Goal: Find specific page/section: Find specific page/section

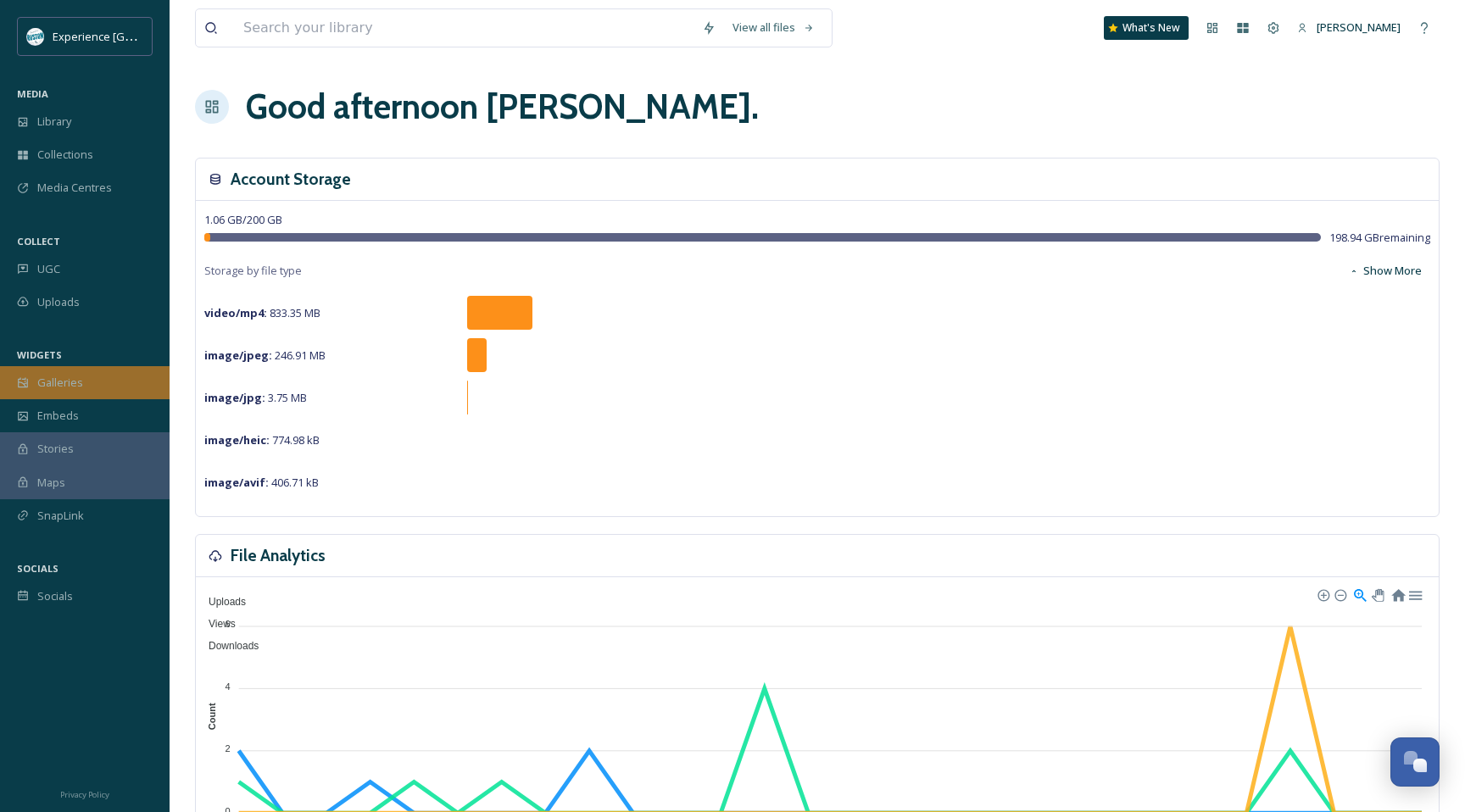
click at [55, 387] on span "Galleries" at bounding box center [60, 382] width 45 height 16
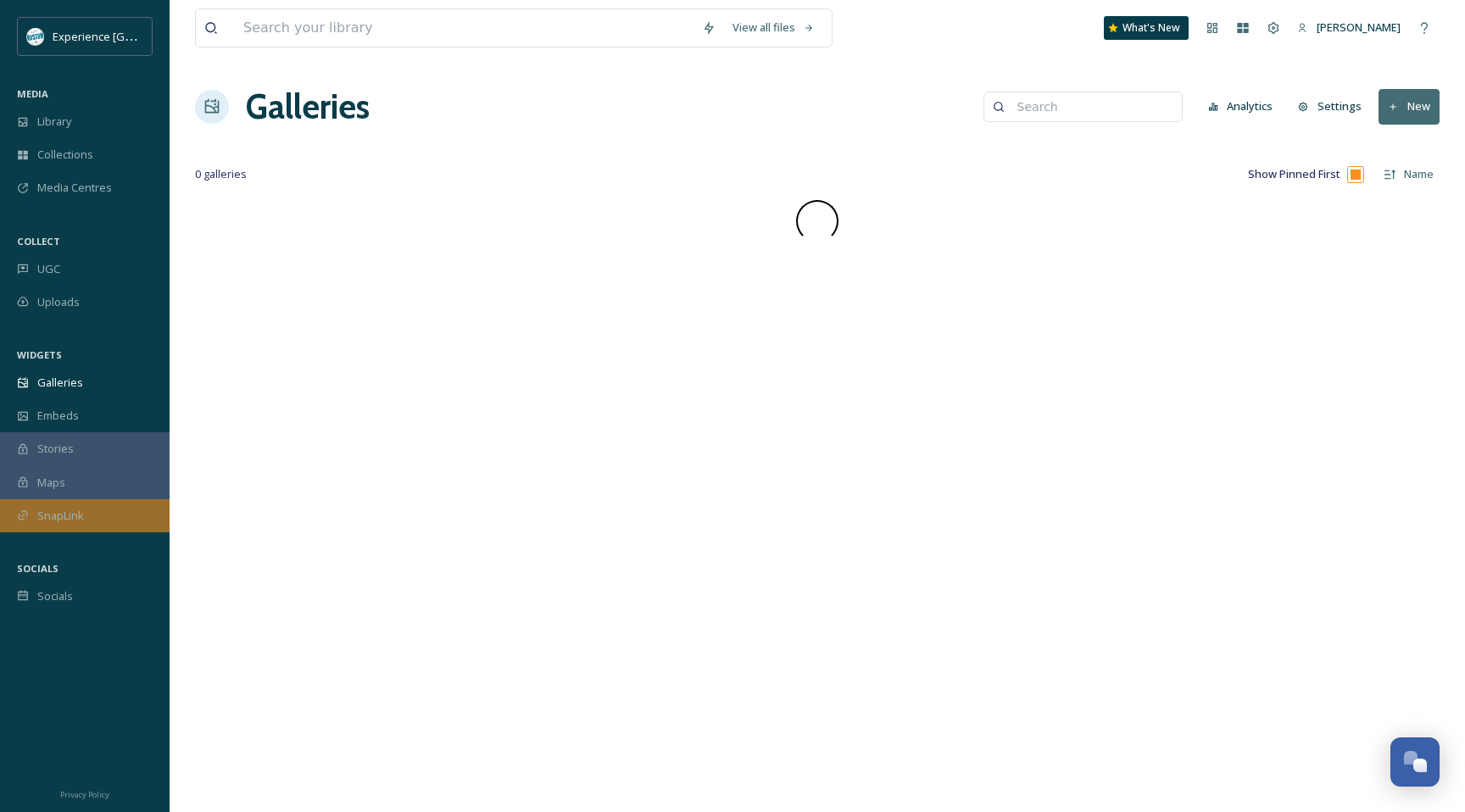
click at [134, 511] on div "SnapLink" at bounding box center [84, 516] width 169 height 33
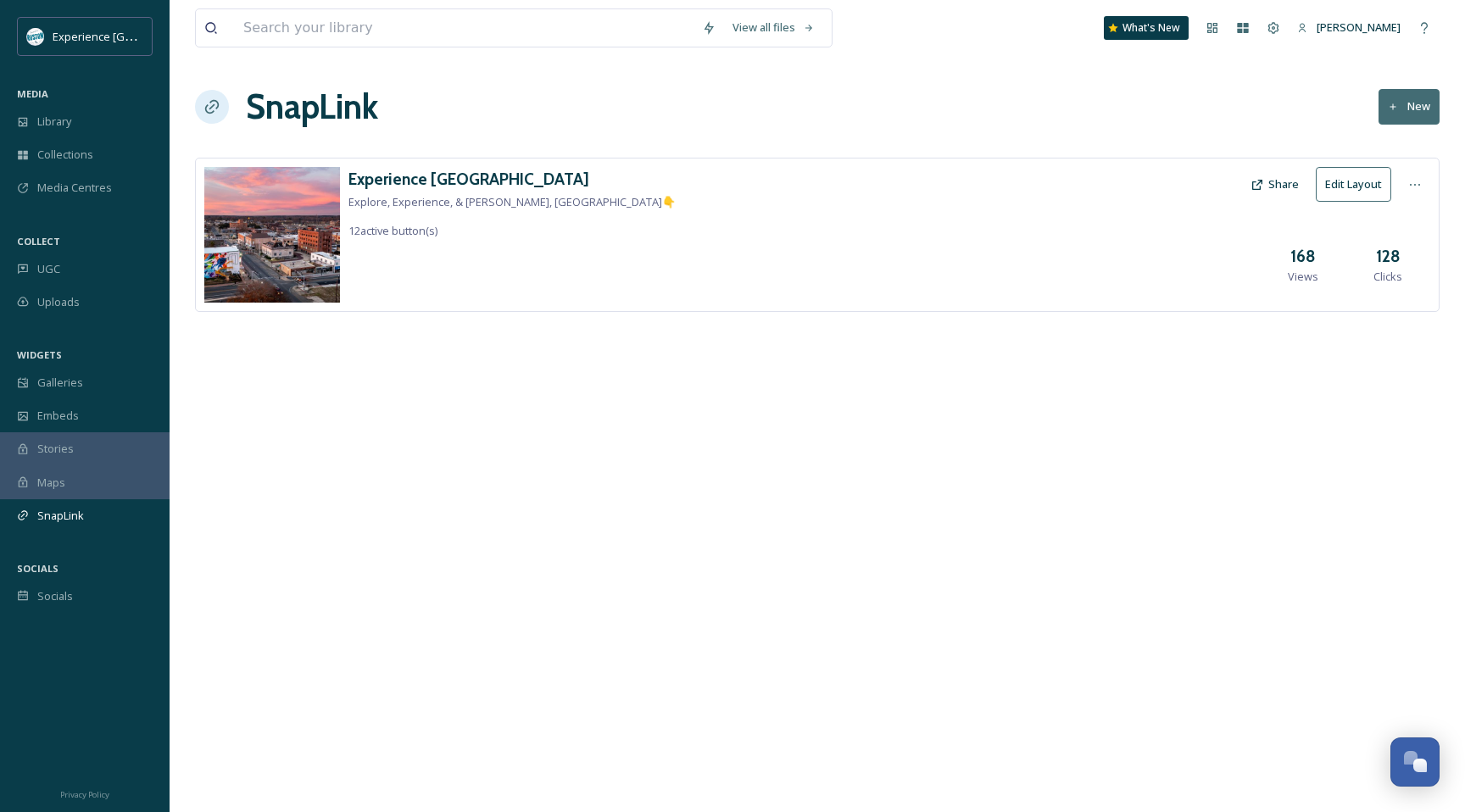
click at [426, 269] on div "Experience Ruston Explore, Experience, & [PERSON_NAME], [GEOGRAPHIC_DATA]👇 12 a…" at bounding box center [816, 234] width 1244 height 154
click at [1391, 255] on h3 "128" at bounding box center [1388, 256] width 25 height 25
click at [1293, 253] on h3 "168" at bounding box center [1303, 256] width 26 height 25
click at [842, 353] on div "Experience Ruston Explore, Experience, & [PERSON_NAME], [GEOGRAPHIC_DATA]👇 12 a…" at bounding box center [816, 260] width 1244 height 205
click at [419, 180] on h3 "Experience [GEOGRAPHIC_DATA]" at bounding box center [512, 179] width 327 height 25
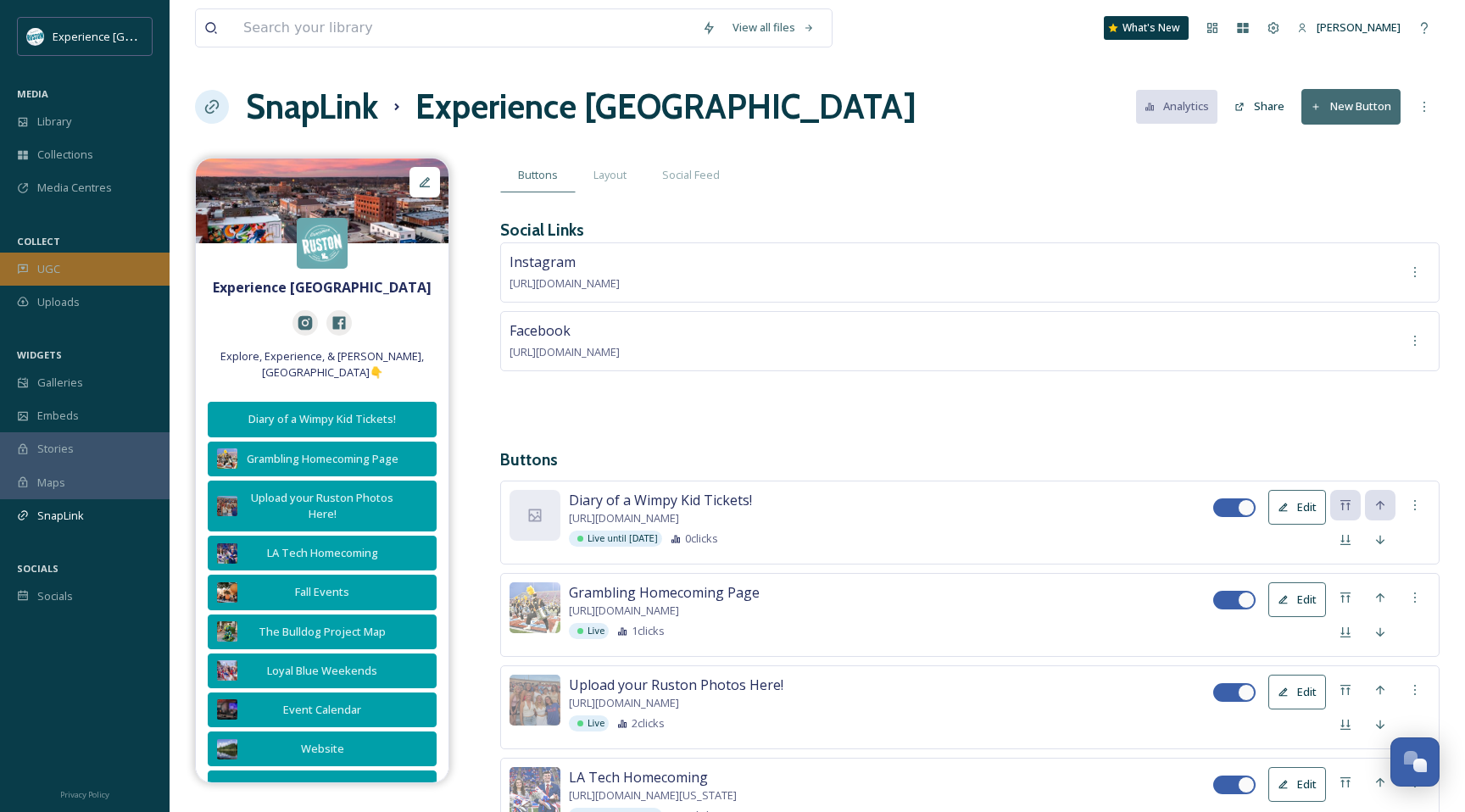
click at [66, 256] on div "UGC" at bounding box center [84, 268] width 169 height 33
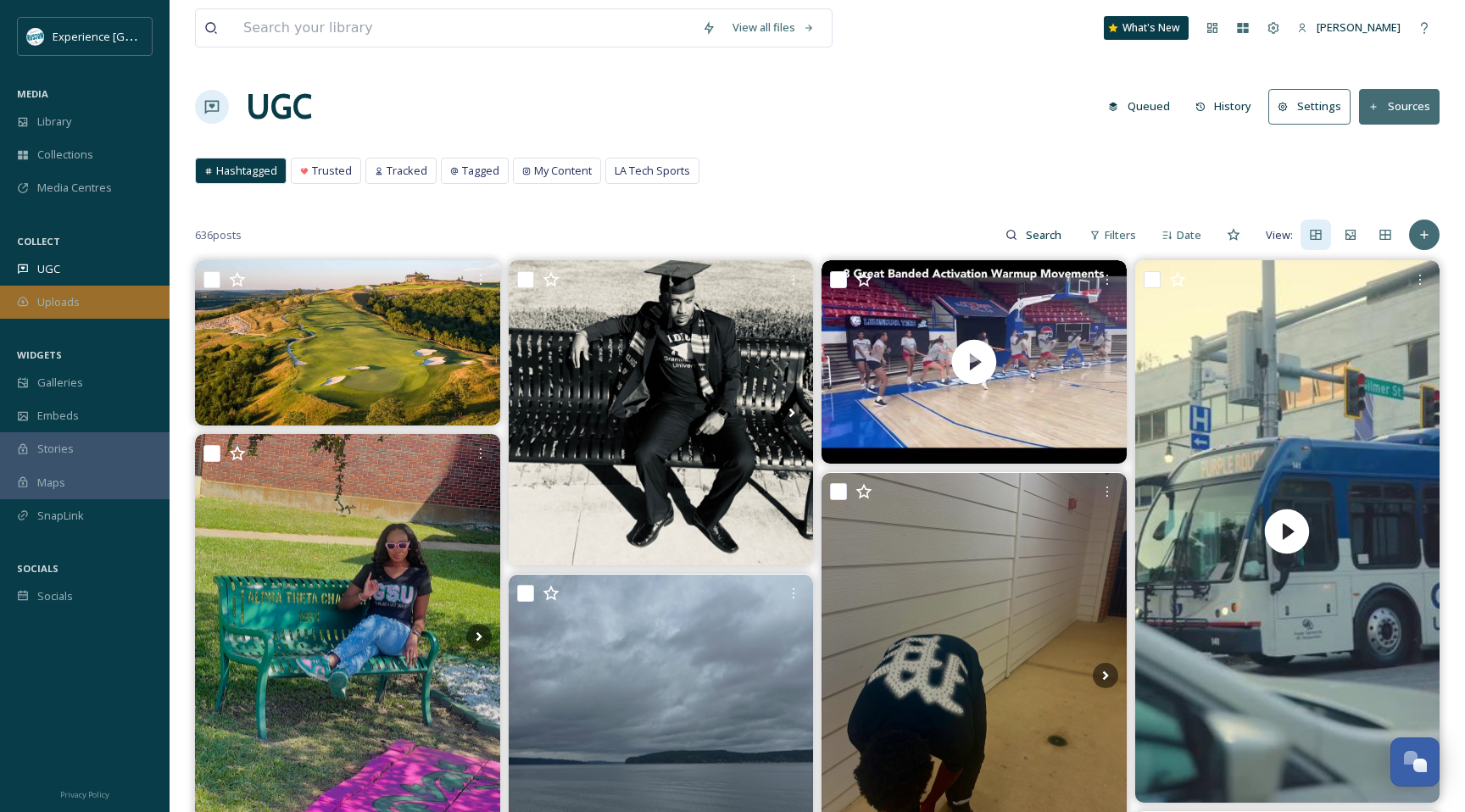
click at [98, 304] on div "Uploads" at bounding box center [84, 301] width 169 height 33
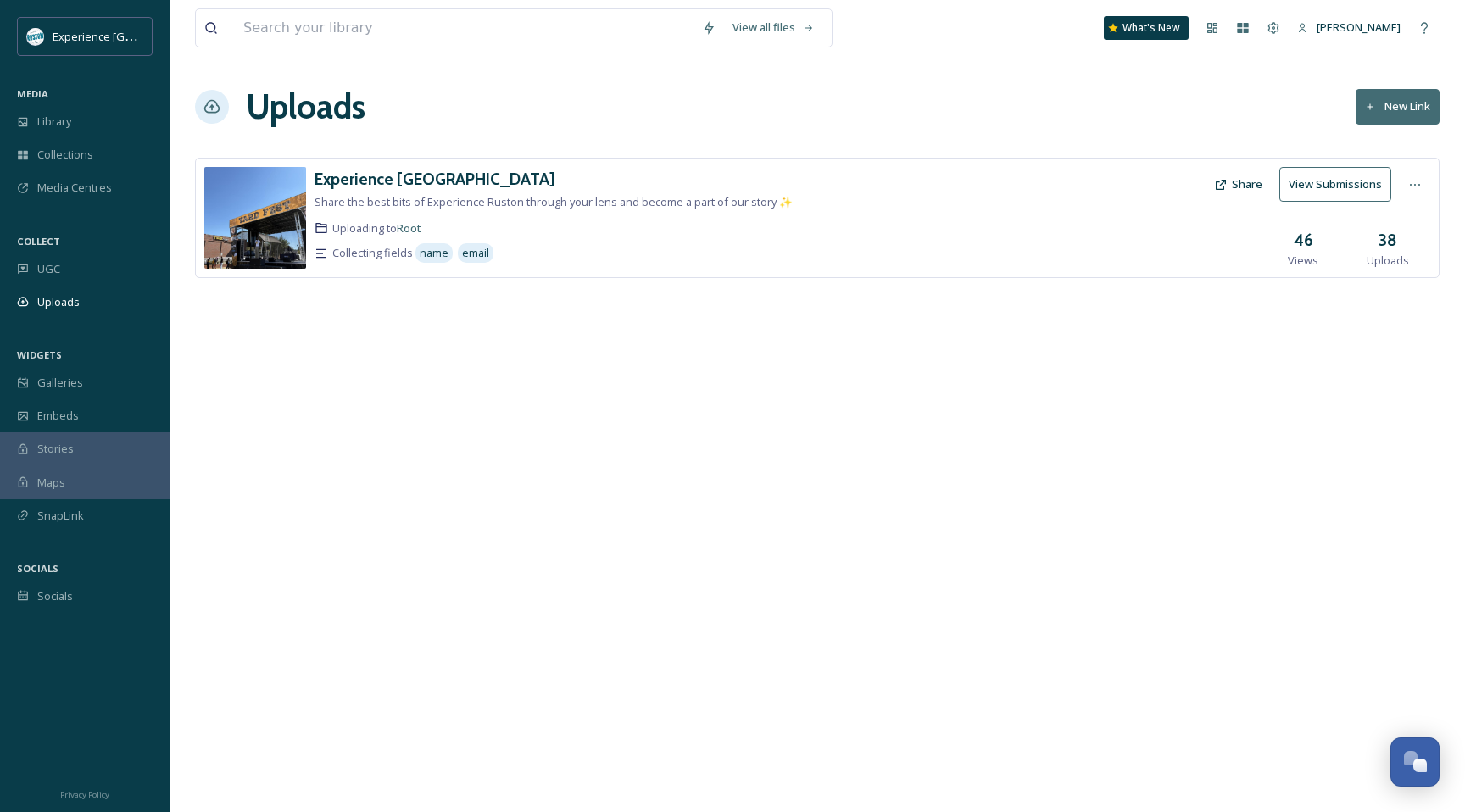
click at [477, 212] on div "Experience Ruston Share the best bits of Experience Ruston through your lens an…" at bounding box center [621, 218] width 613 height 102
click at [470, 189] on div "Experience [GEOGRAPHIC_DATA]" at bounding box center [621, 179] width 613 height 25
click at [1382, 246] on h3 "38" at bounding box center [1388, 240] width 19 height 25
click at [1321, 245] on div "46 Views" at bounding box center [1303, 247] width 85 height 41
click at [1300, 194] on button "View Submissions" at bounding box center [1335, 184] width 111 height 35
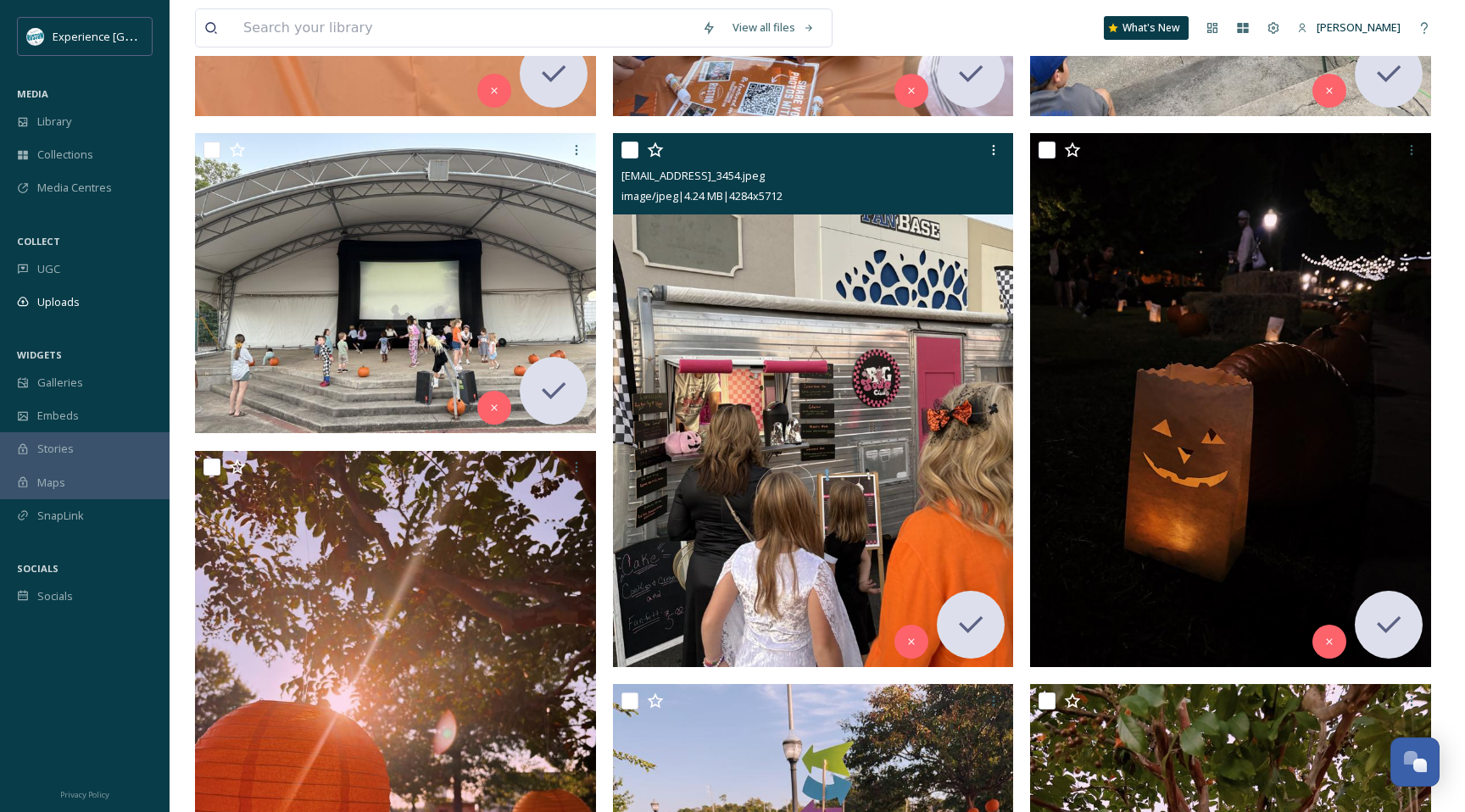
scroll to position [1328, 0]
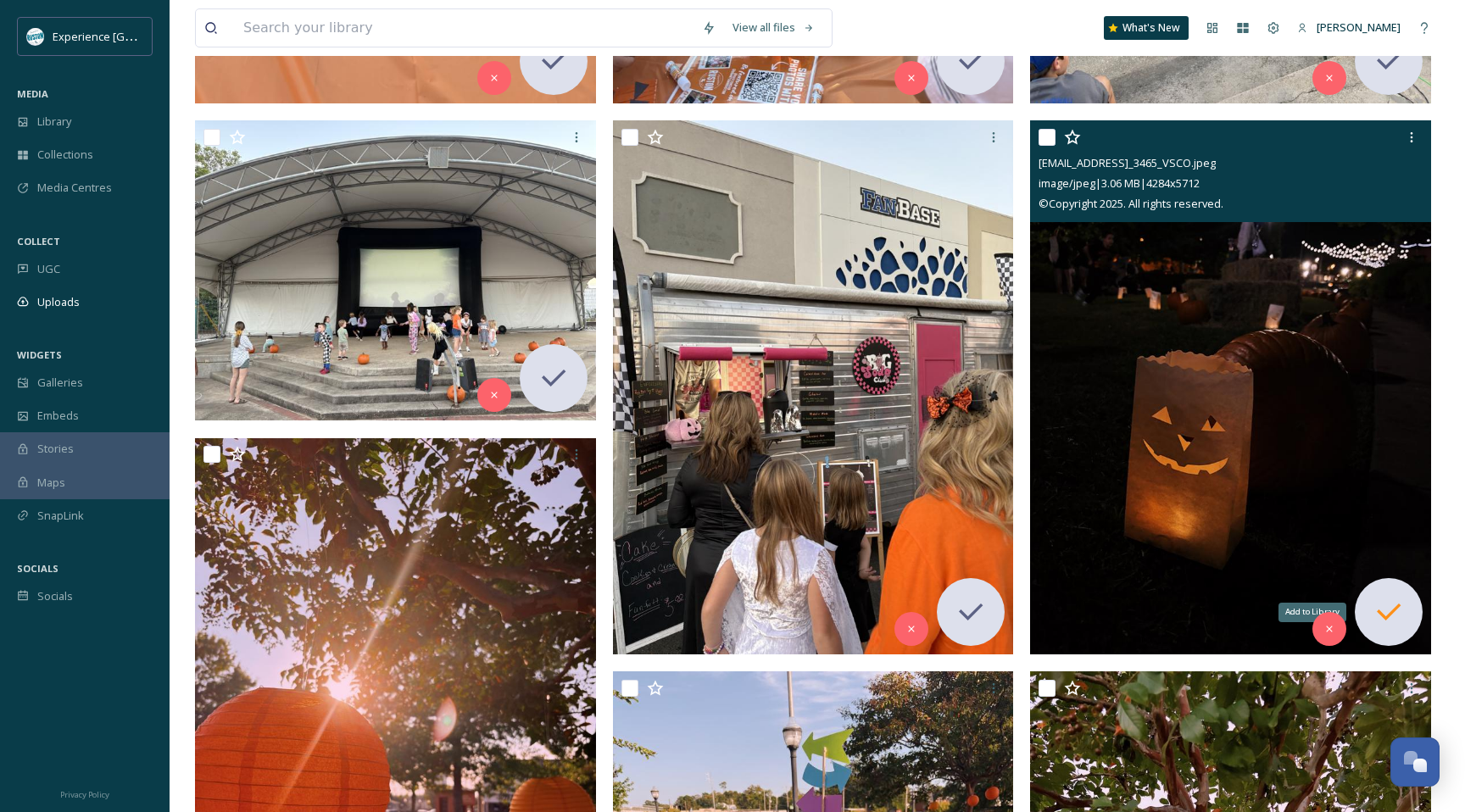
click at [1375, 595] on icon at bounding box center [1388, 612] width 34 height 34
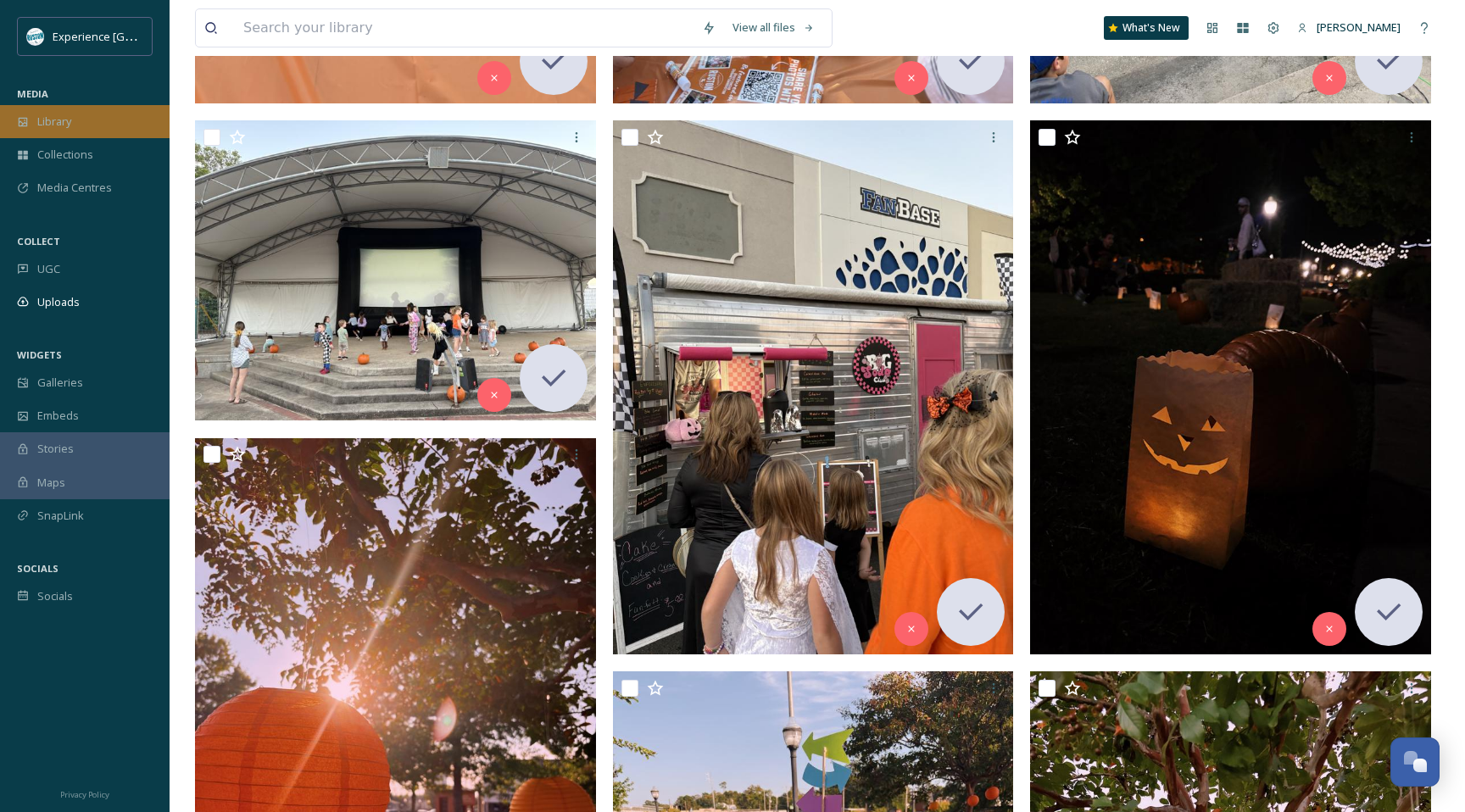
click at [67, 127] on span "Library" at bounding box center [54, 121] width 34 height 16
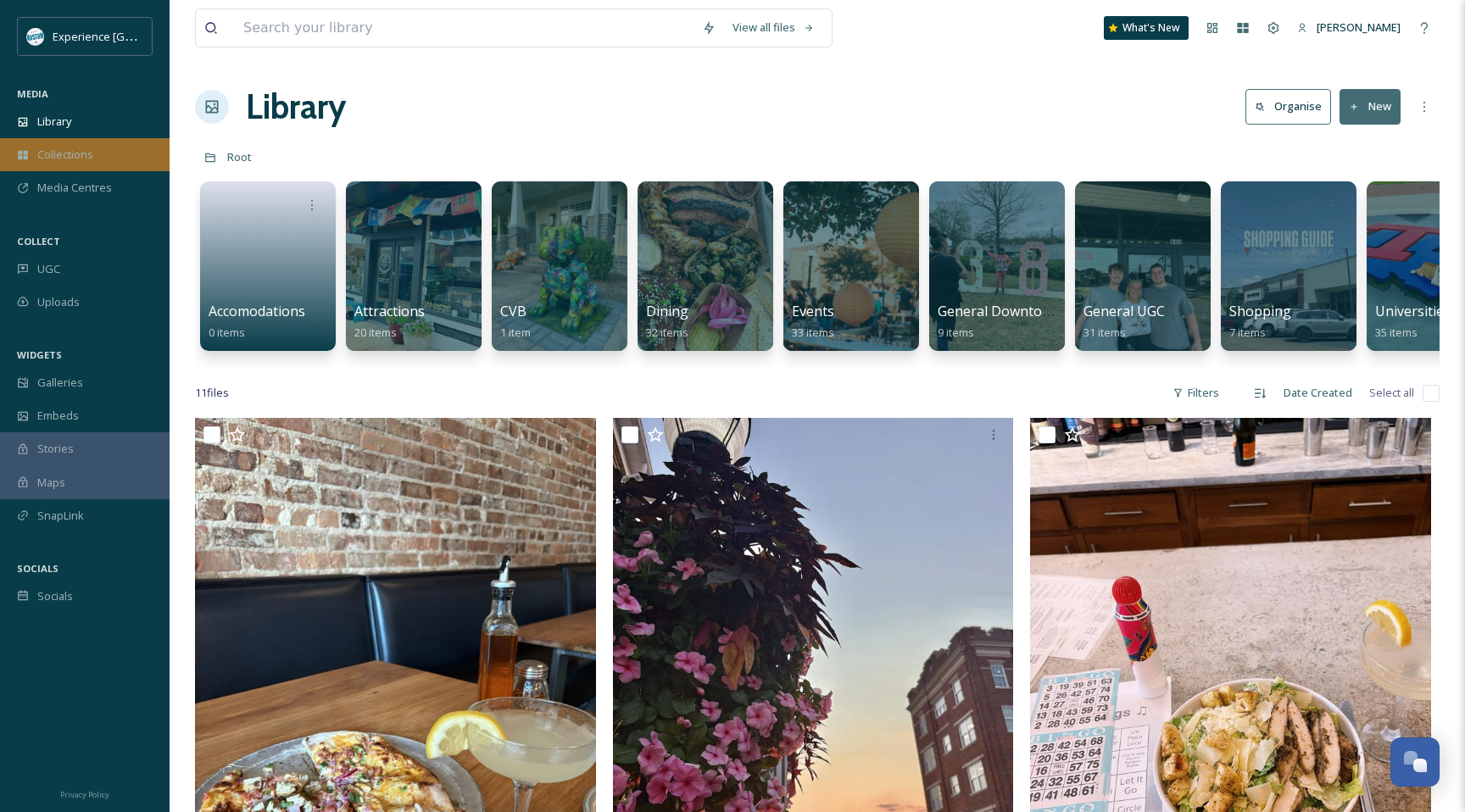
click at [109, 148] on div "Collections" at bounding box center [84, 154] width 169 height 33
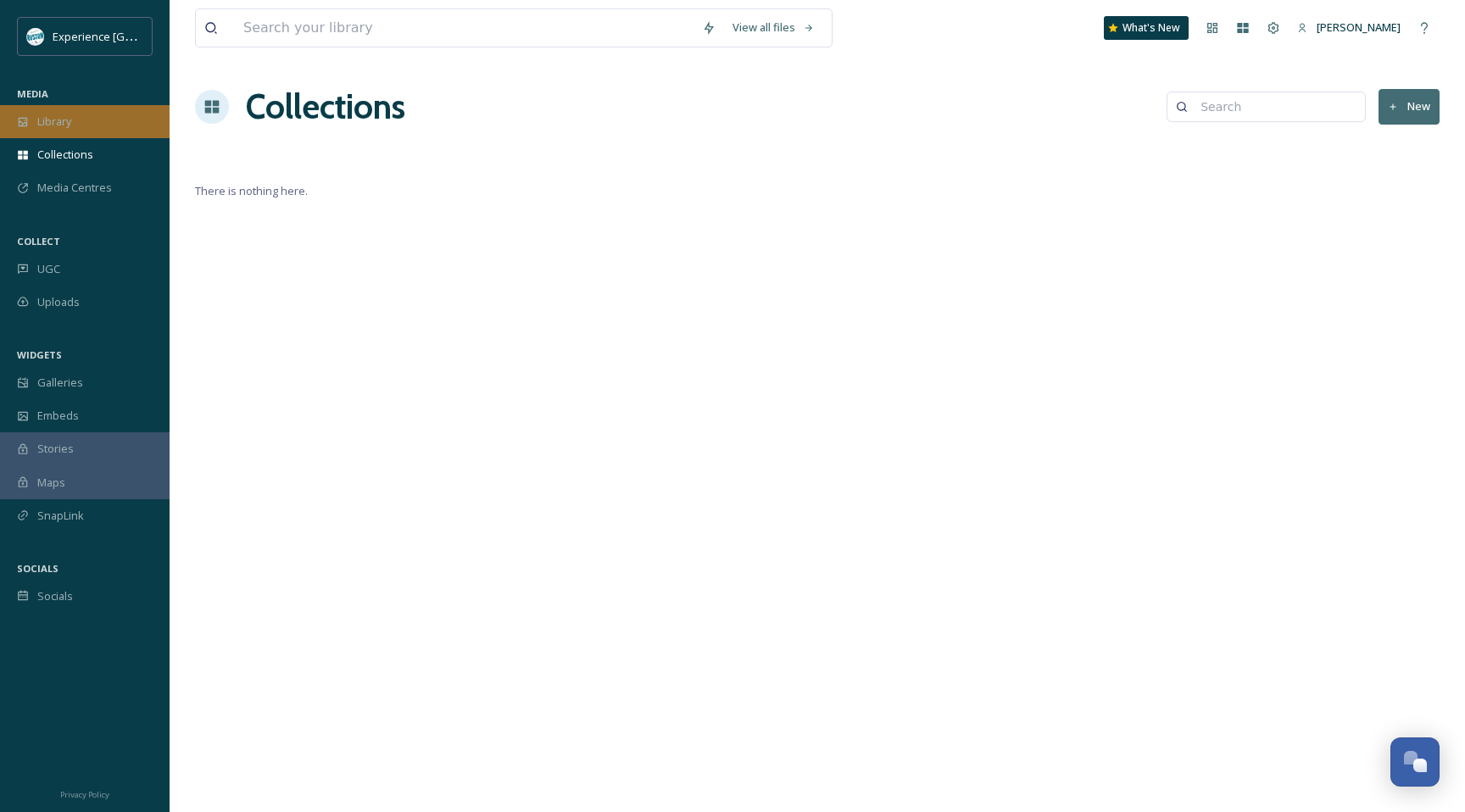
click at [91, 134] on div "Library" at bounding box center [84, 121] width 169 height 33
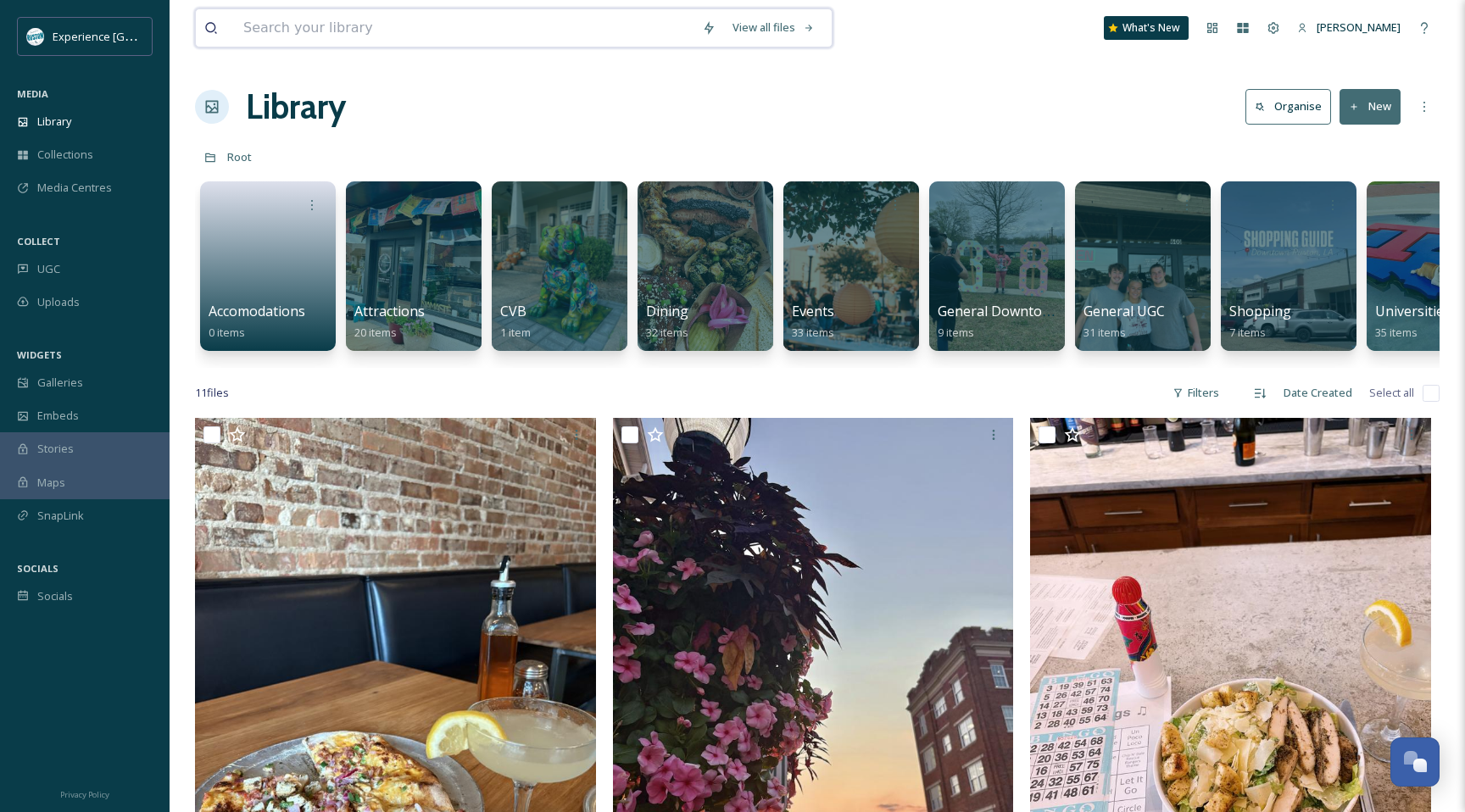
click at [331, 21] on input at bounding box center [464, 27] width 458 height 37
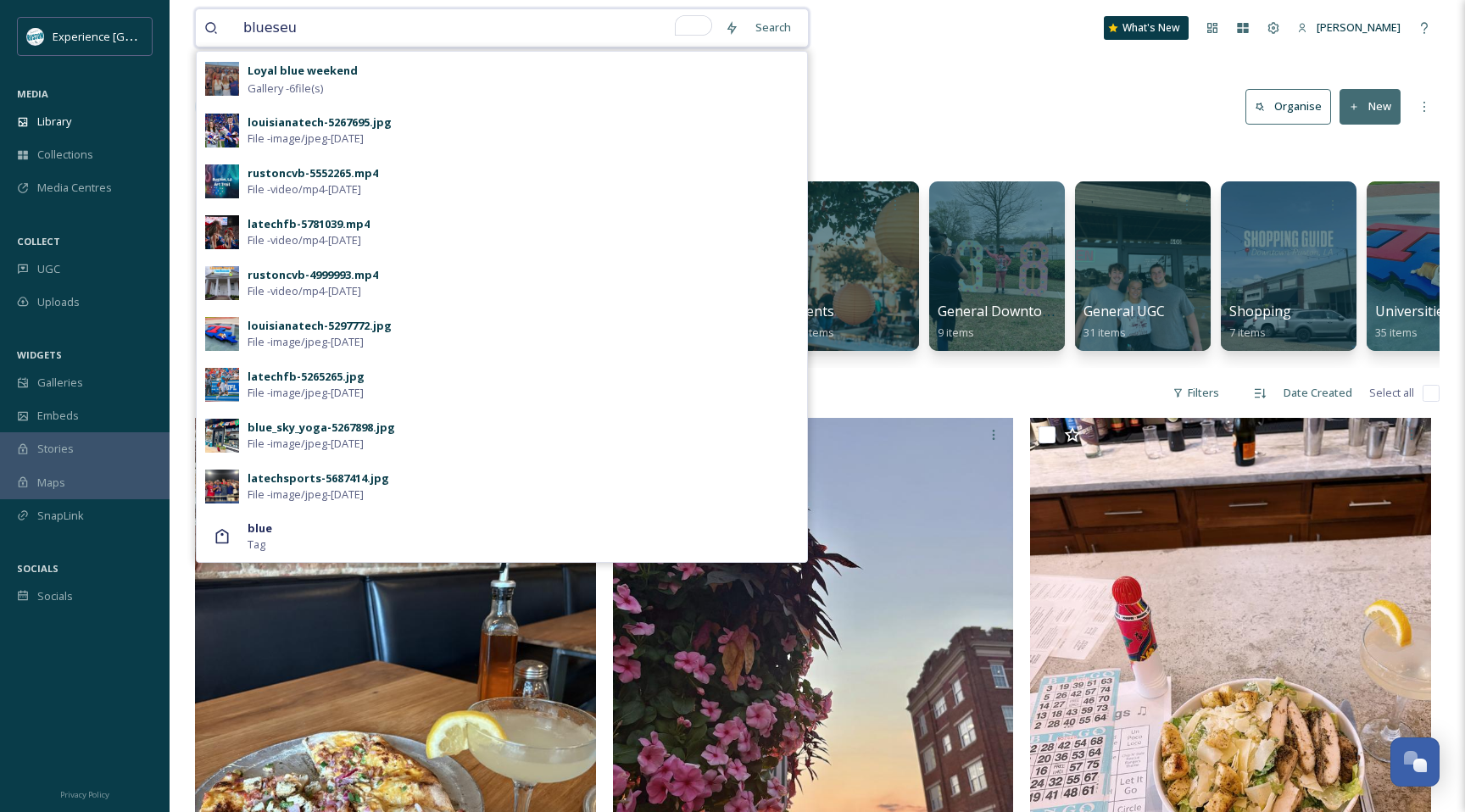
type input "blueseum"
